Goal: Task Accomplishment & Management: Manage account settings

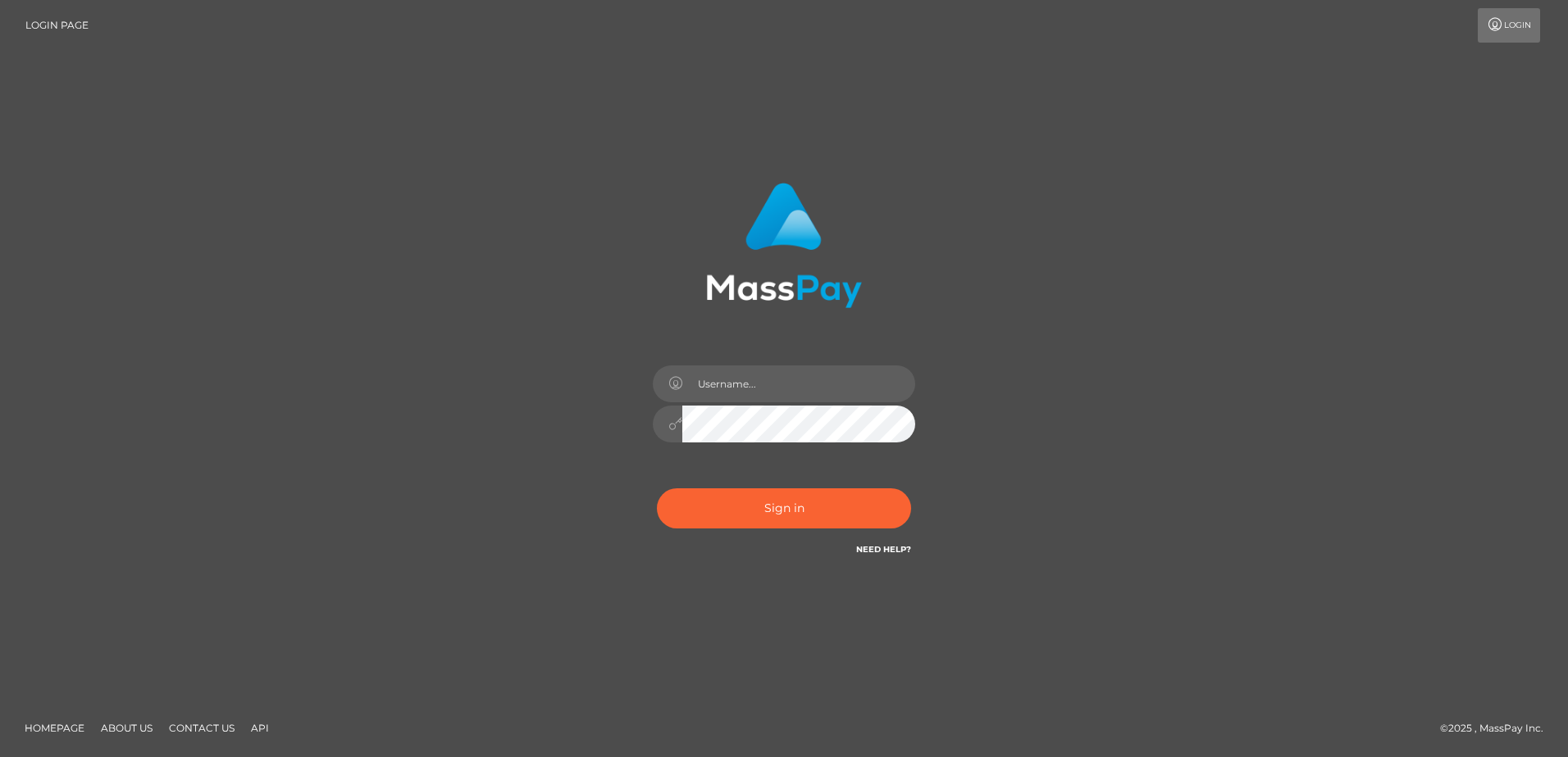
click at [427, 468] on div "Sign in" at bounding box center [784, 379] width 935 height 417
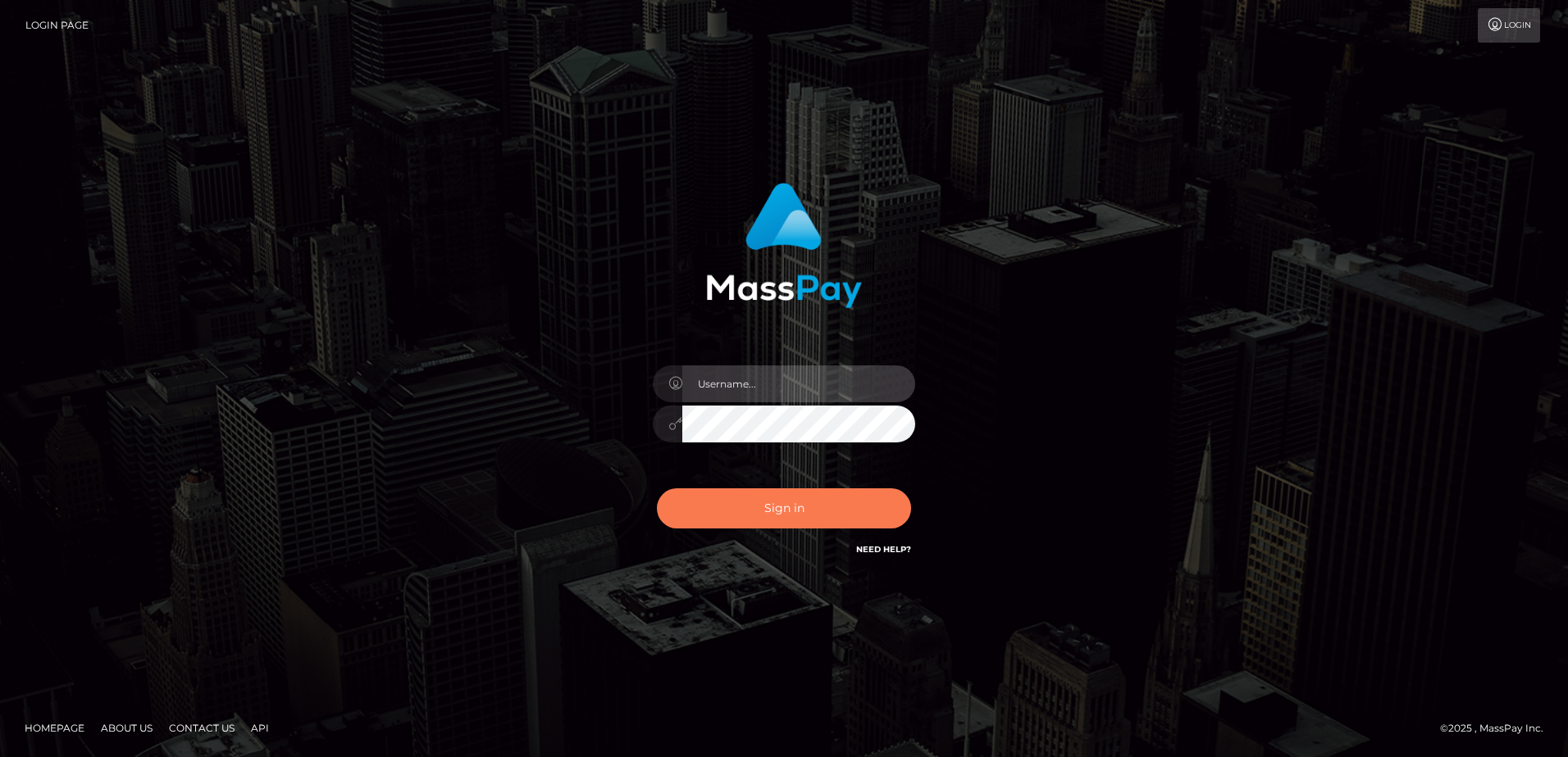
type input "Dan"
click at [758, 512] on button "Sign in" at bounding box center [783, 508] width 254 height 40
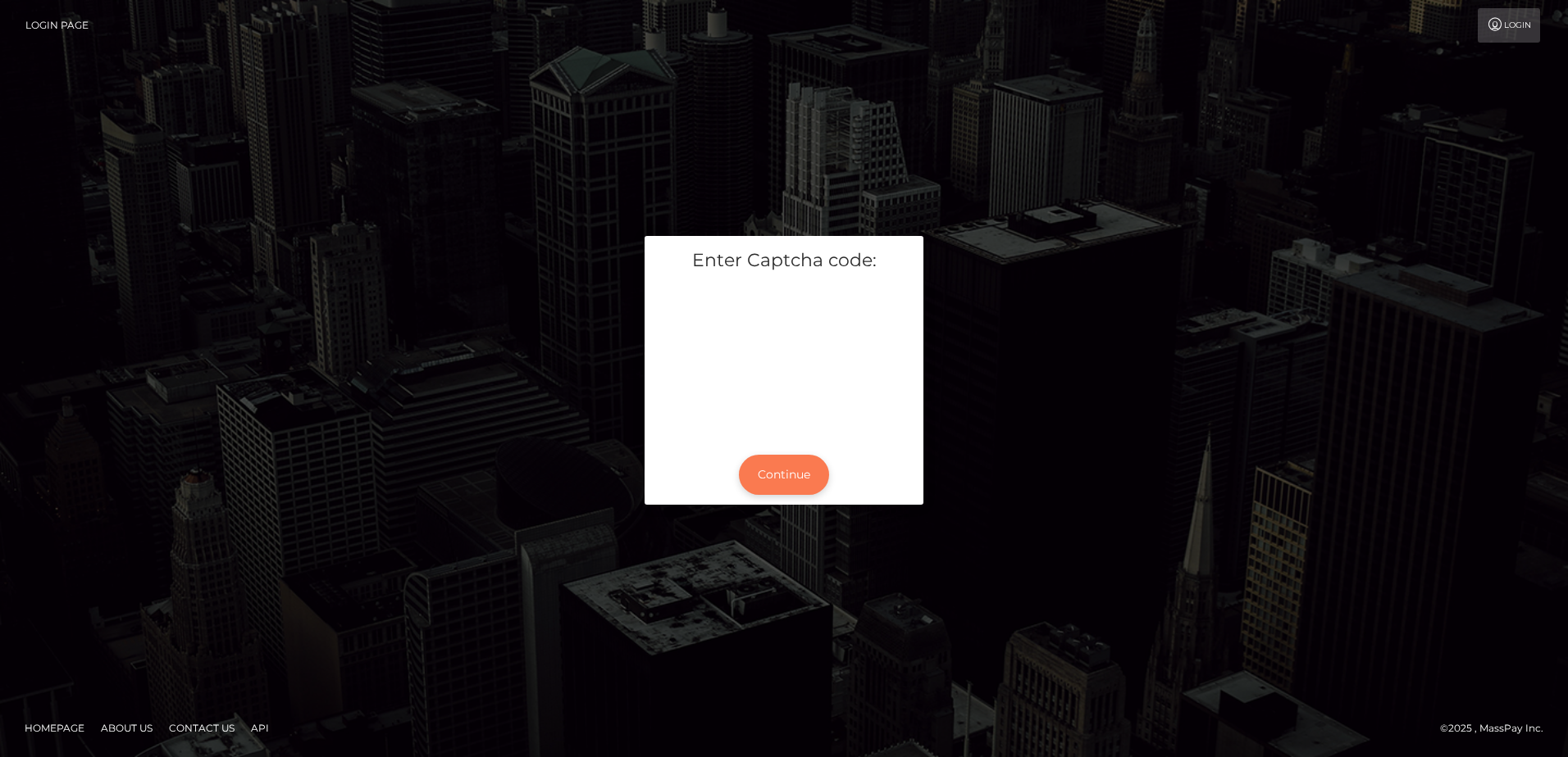
click at [787, 477] on button "Continue" at bounding box center [784, 474] width 91 height 40
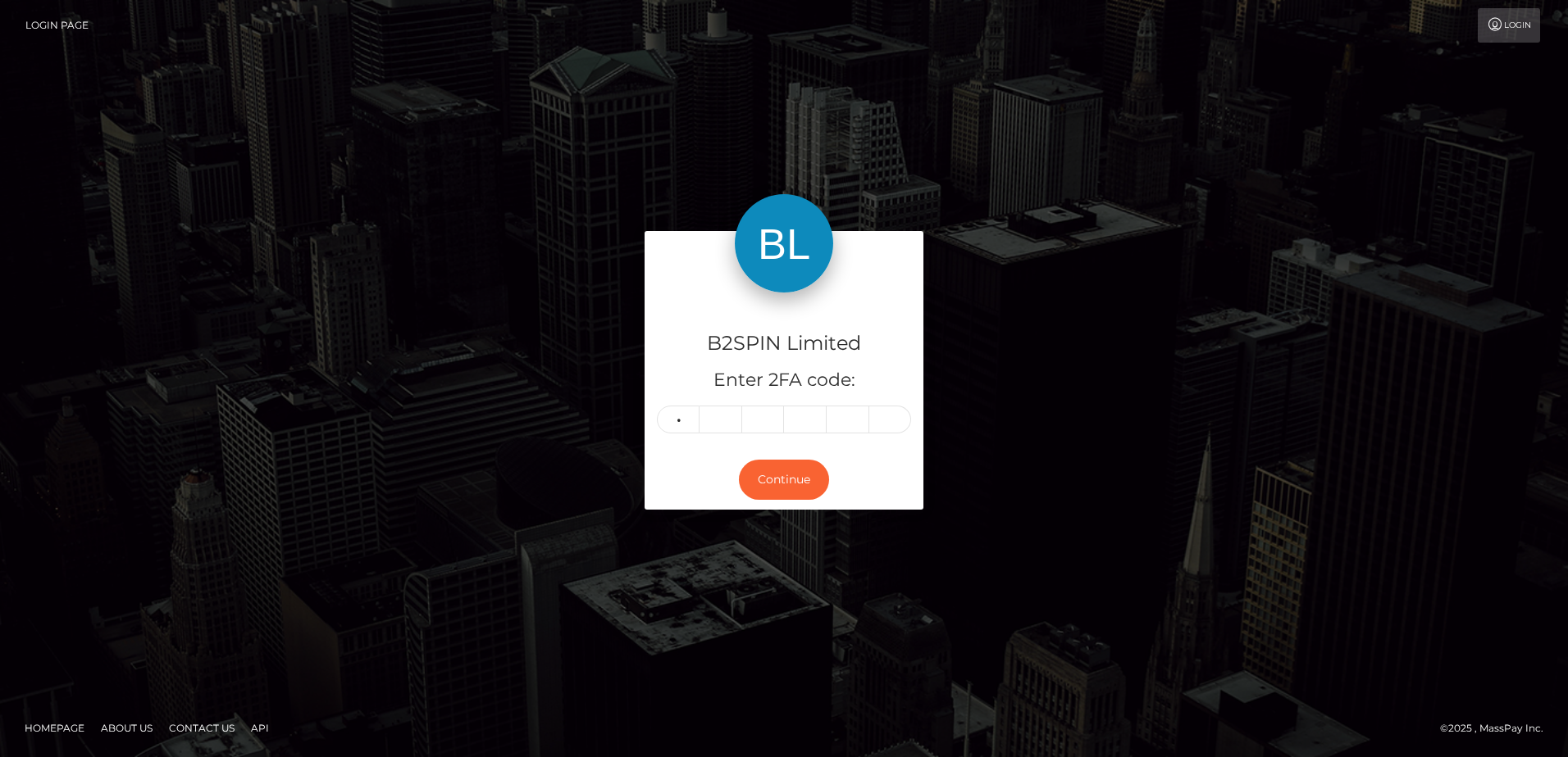
type input "0"
type input "5"
type input "1"
type input "5"
type input "3"
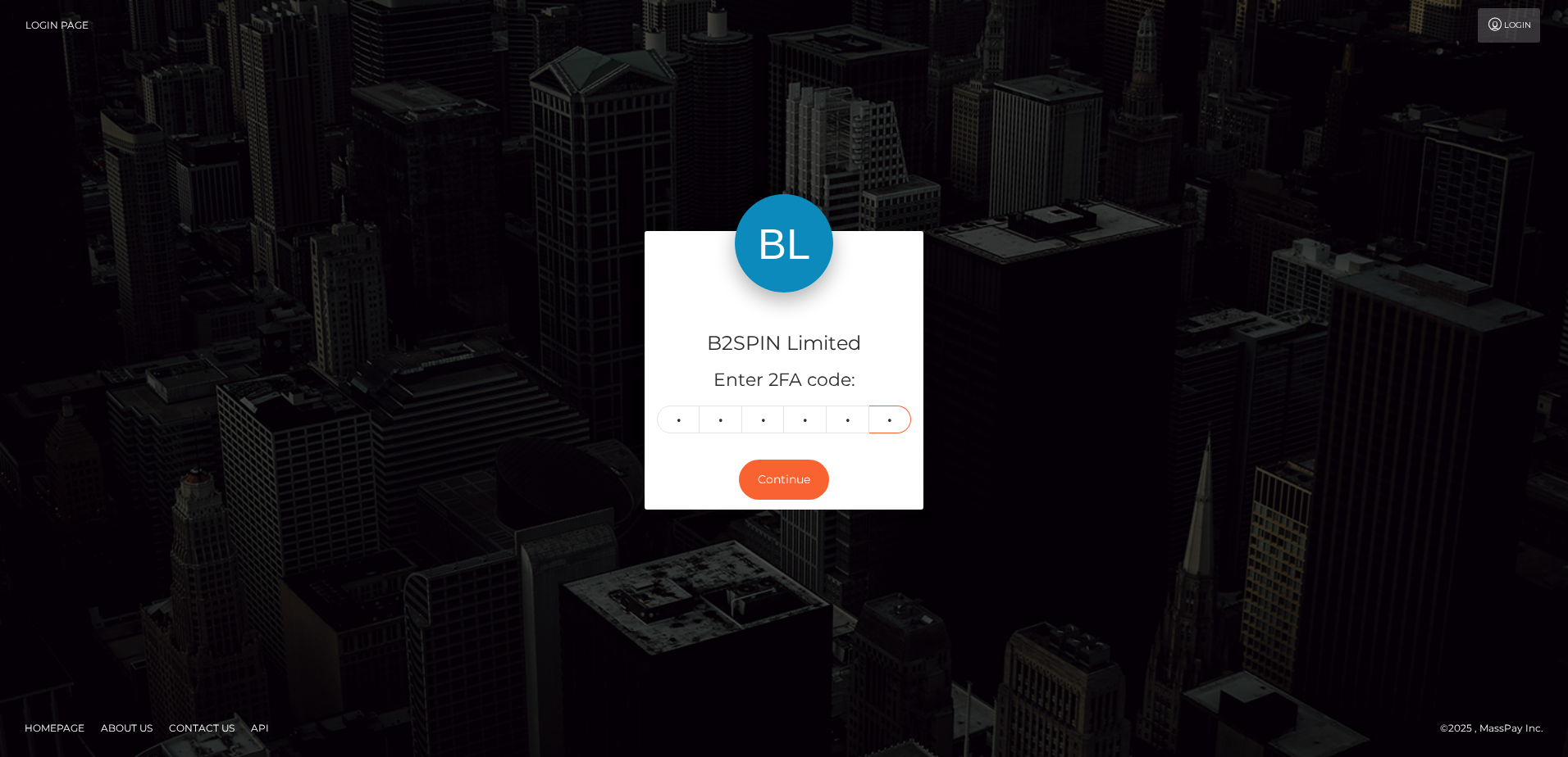
type input "6"
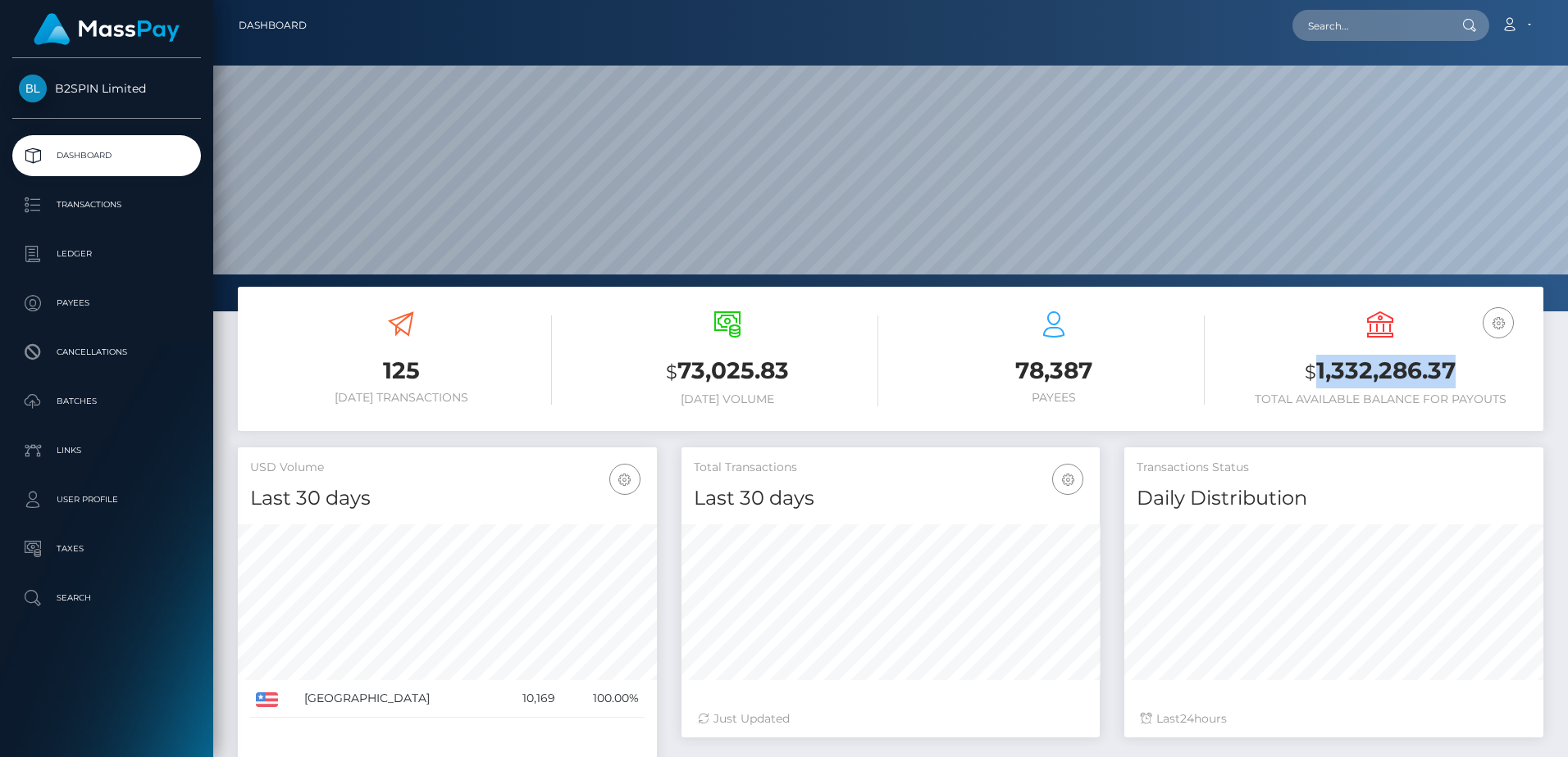
scroll to position [291, 418]
